Goal: Check status: Verify the current state of an ongoing process or item

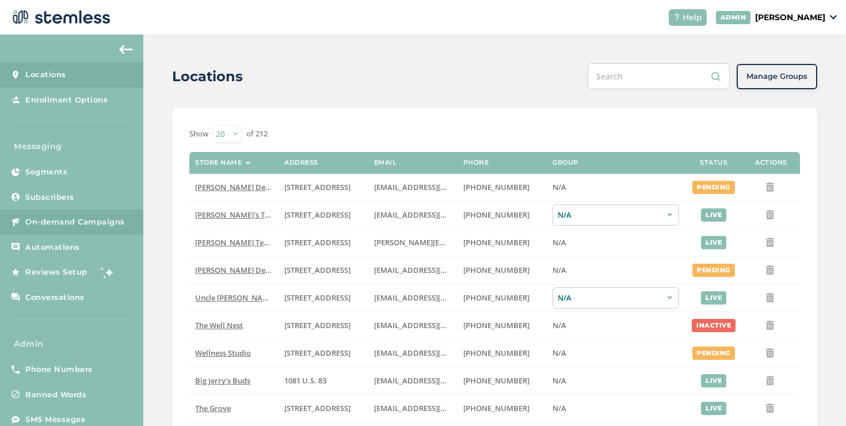
click at [115, 222] on span "On-demand Campaigns" at bounding box center [75, 222] width 100 height 12
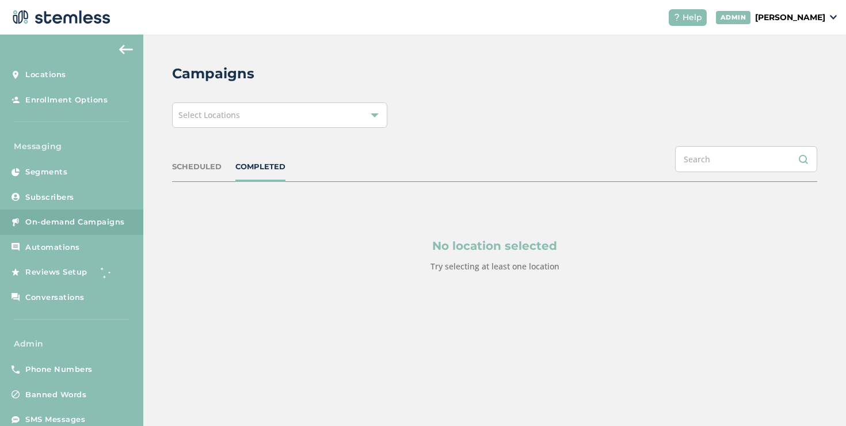
click at [265, 112] on div "Select Locations" at bounding box center [279, 114] width 215 height 25
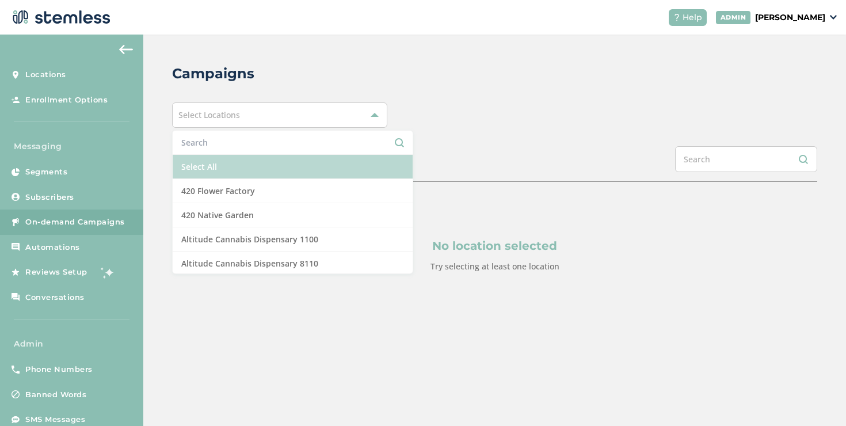
click at [232, 170] on li "Select All" at bounding box center [293, 167] width 240 height 24
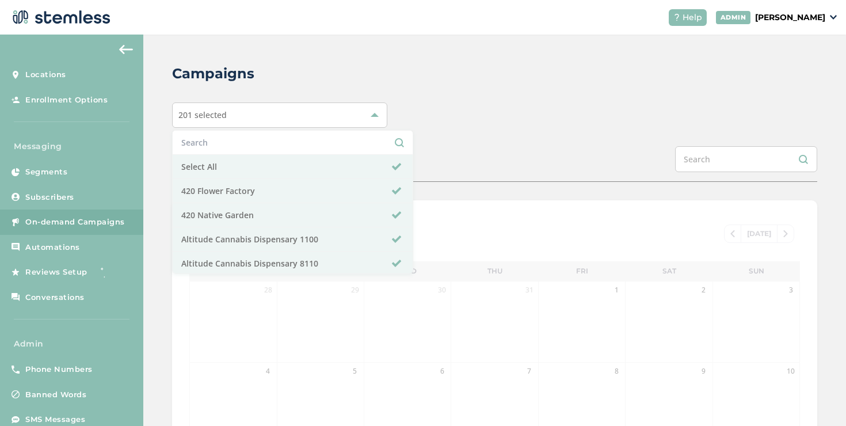
click at [566, 140] on div "Campaigns 201 selected Select All 420 Flower Factory 420 Native Garden Altitude…" at bounding box center [494, 384] width 703 height 699
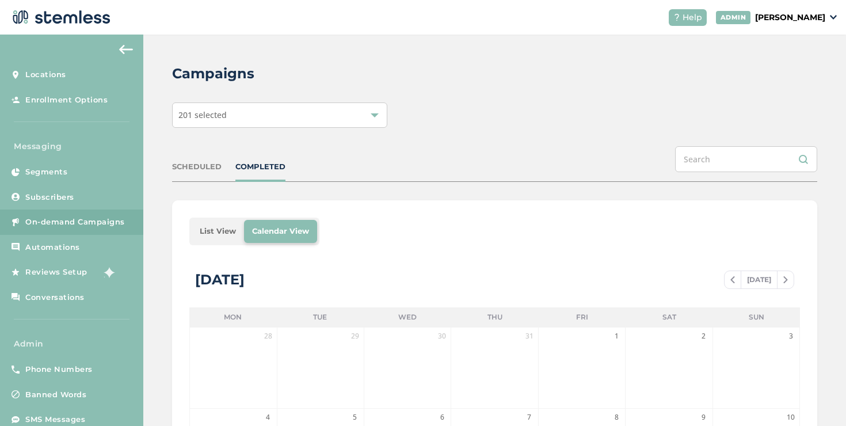
click at [215, 234] on li "List View" at bounding box center [218, 231] width 52 height 23
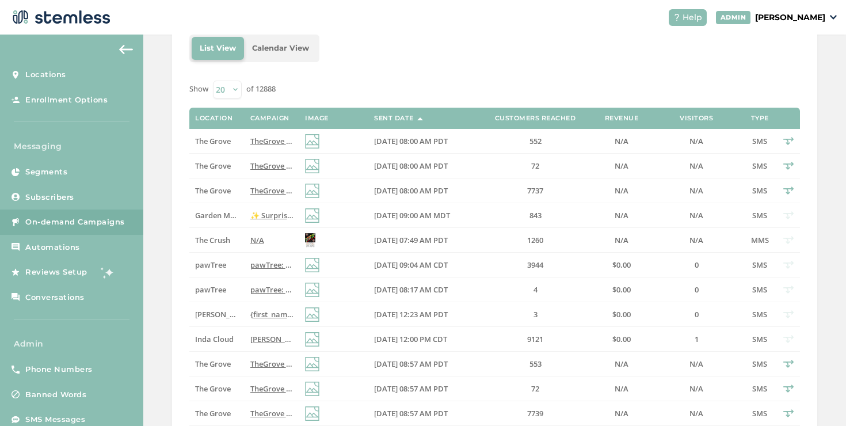
scroll to position [70, 0]
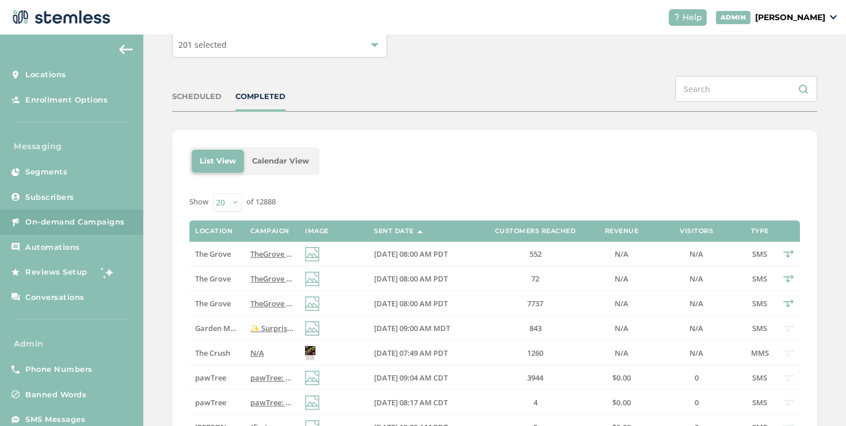
click at [250, 89] on div "SCHEDULED COMPLETED" at bounding box center [494, 94] width 645 height 36
click at [251, 91] on div "COMPLETED" at bounding box center [260, 97] width 50 height 12
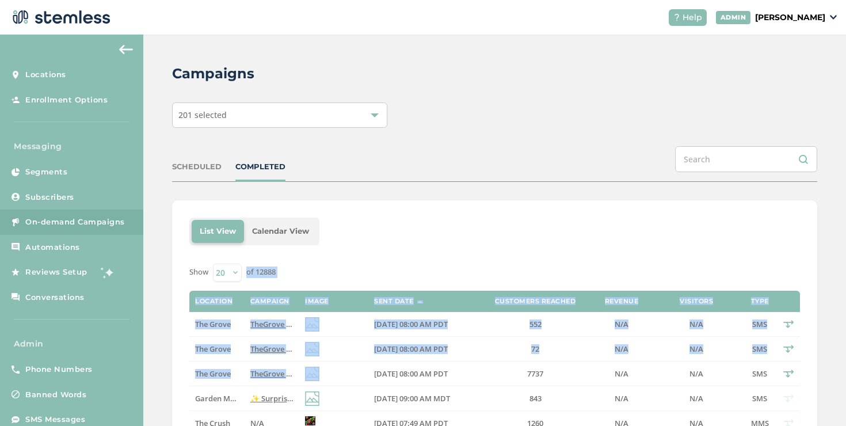
drag, startPoint x: 347, startPoint y: 375, endPoint x: 414, endPoint y: 262, distance: 130.9
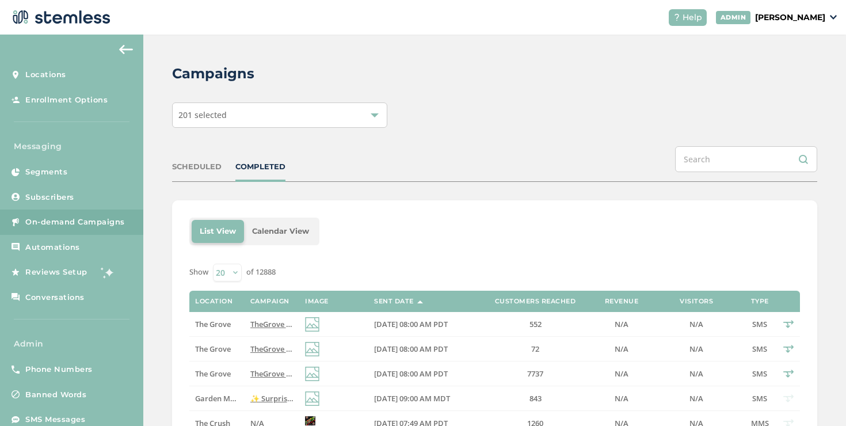
click at [431, 219] on div "List View Calendar View" at bounding box center [494, 232] width 611 height 28
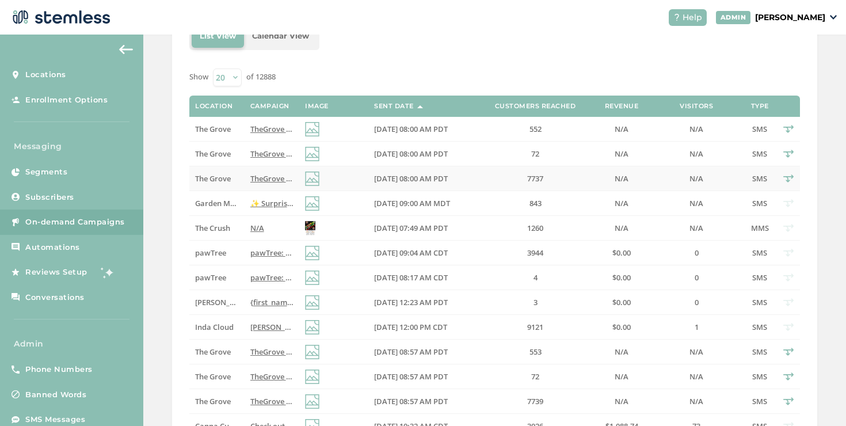
click at [245, 182] on td "TheGrove La Mesa: You have a new notification waiting for you, {first_name}! Re…" at bounding box center [272, 178] width 55 height 25
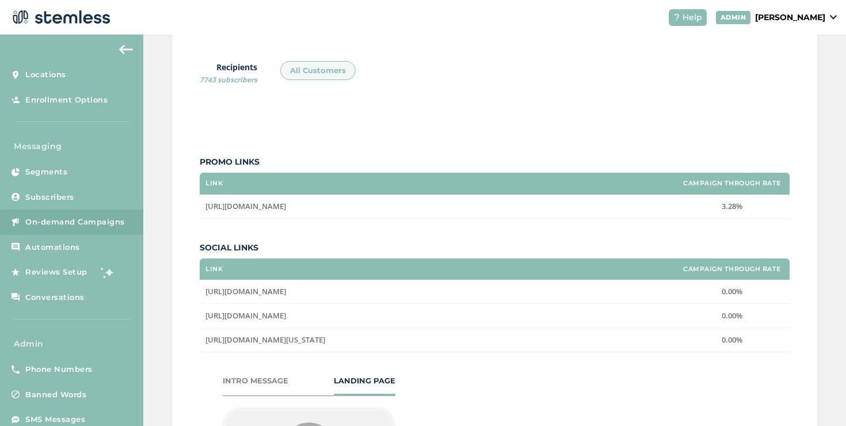
scroll to position [3, 0]
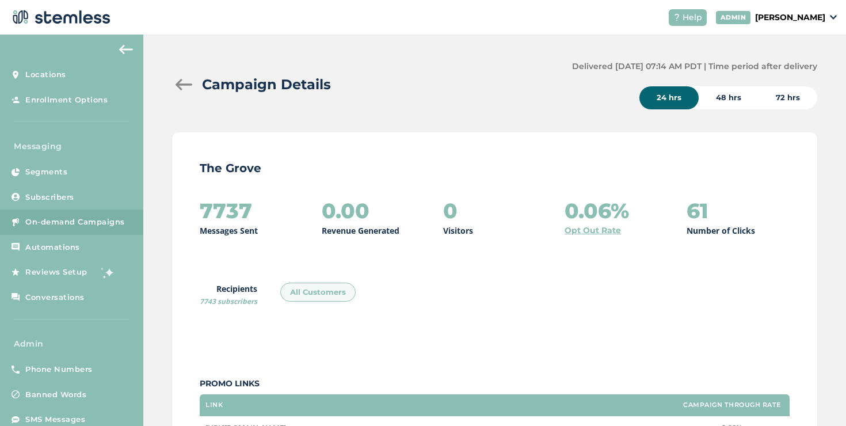
click at [184, 85] on div at bounding box center [183, 85] width 23 height 12
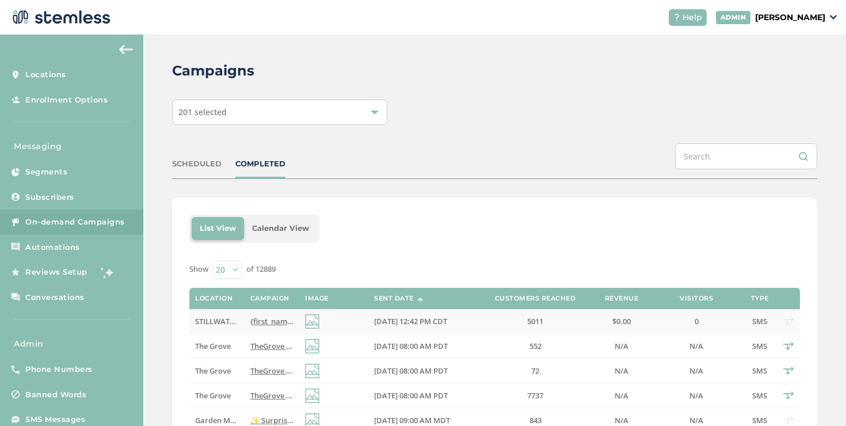
click at [269, 318] on span "{first_name}, Snag Premium Wellness Goodies so CHEAP, you’ll think we’re Growin…" at bounding box center [461, 321] width 422 height 10
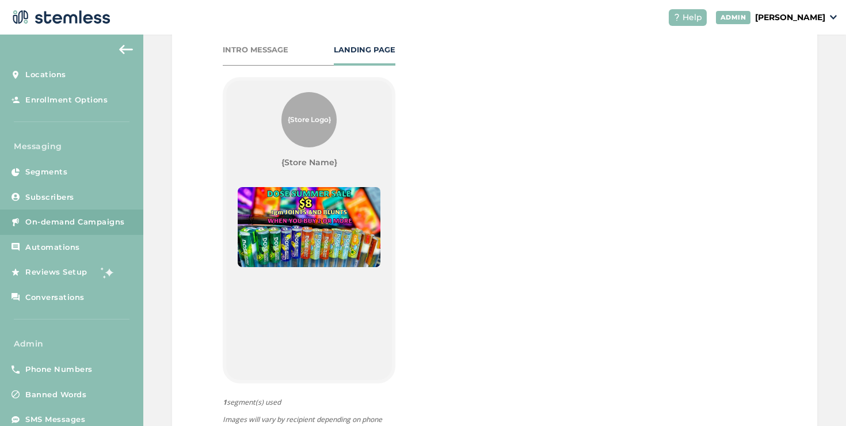
scroll to position [164, 0]
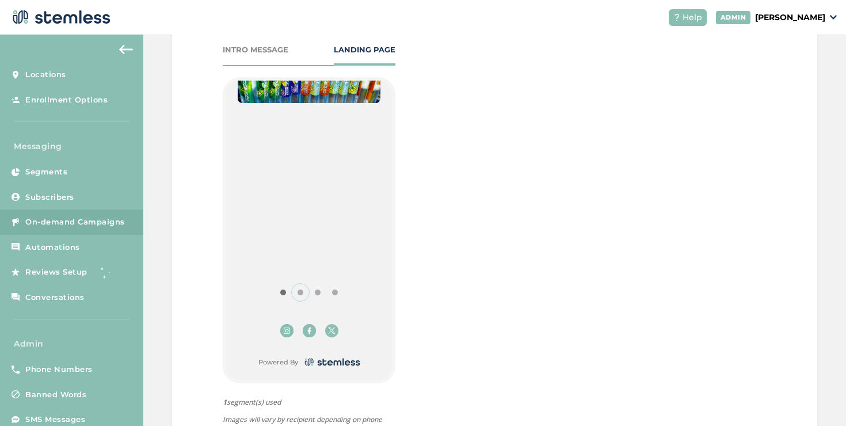
click at [299, 292] on button "Item 1" at bounding box center [300, 292] width 17 height 17
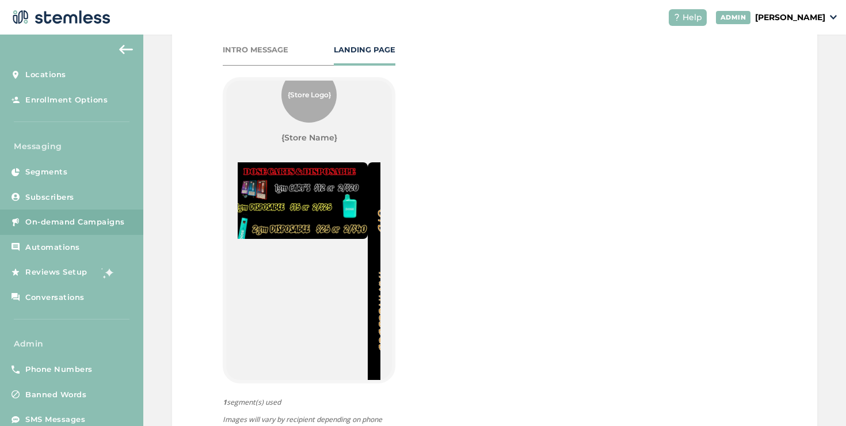
scroll to position [153, 0]
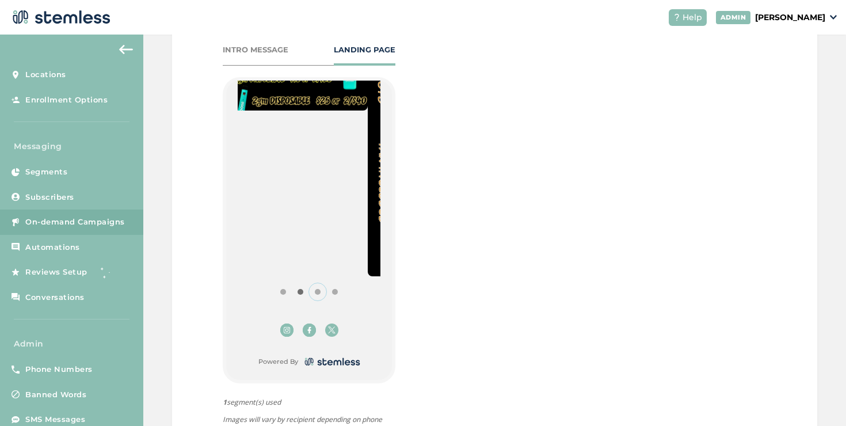
click at [314, 291] on button "Item 2" at bounding box center [317, 291] width 17 height 17
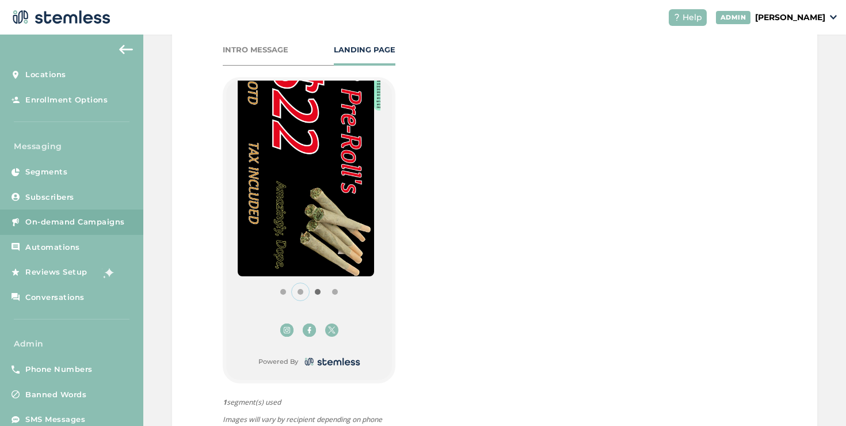
click at [299, 291] on button "Item 1" at bounding box center [300, 291] width 17 height 17
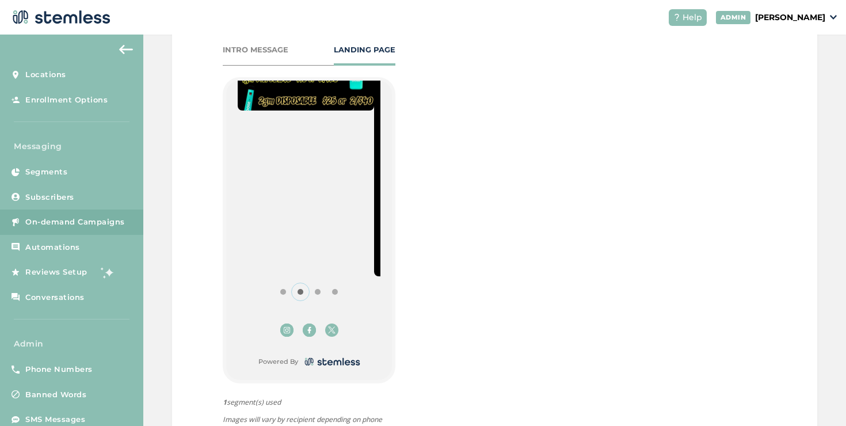
scroll to position [79, 0]
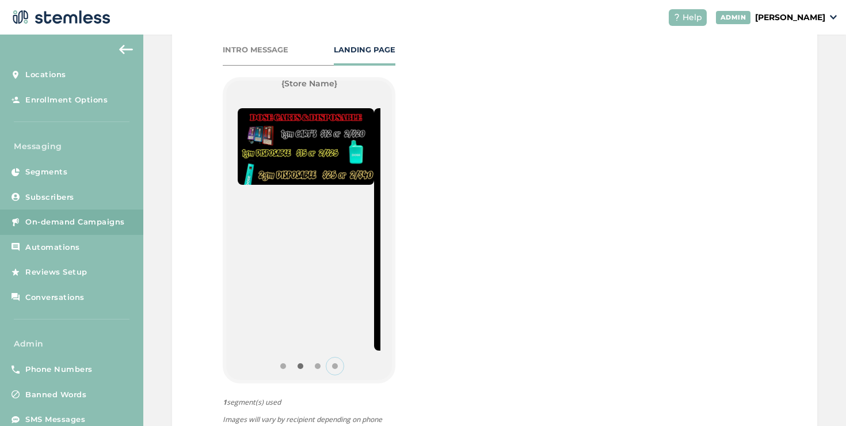
click at [329, 362] on button "Item 3" at bounding box center [334, 365] width 17 height 17
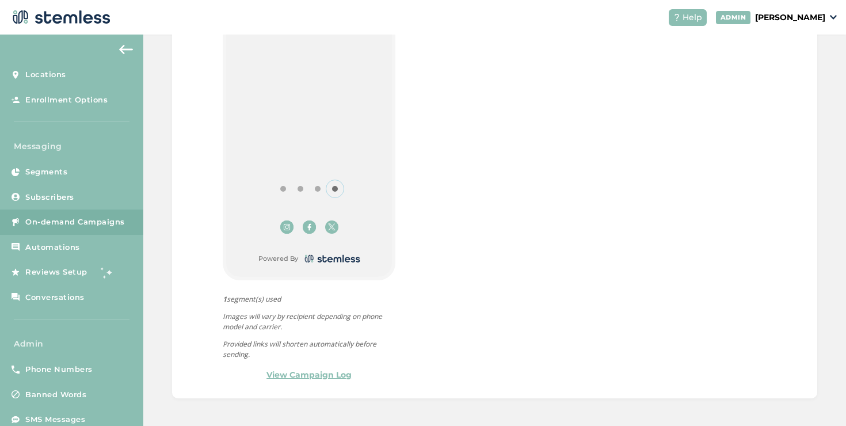
scroll to position [608, 0]
click at [287, 368] on link "View Campaign Log" at bounding box center [308, 374] width 85 height 12
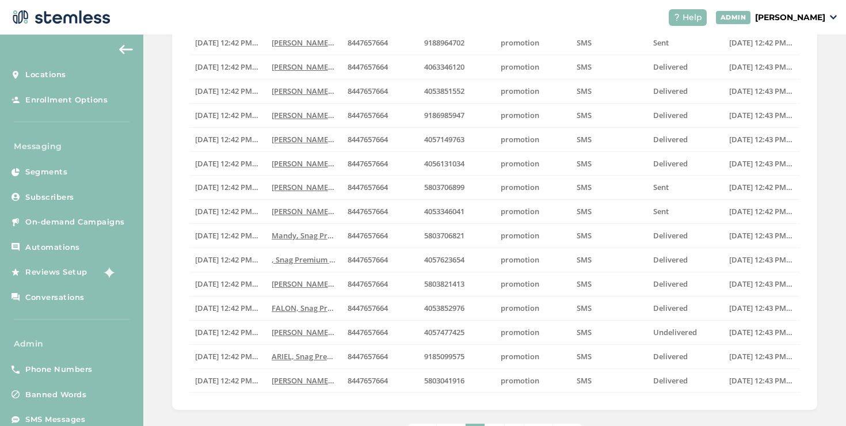
scroll to position [309, 0]
